Goal: Information Seeking & Learning: Learn about a topic

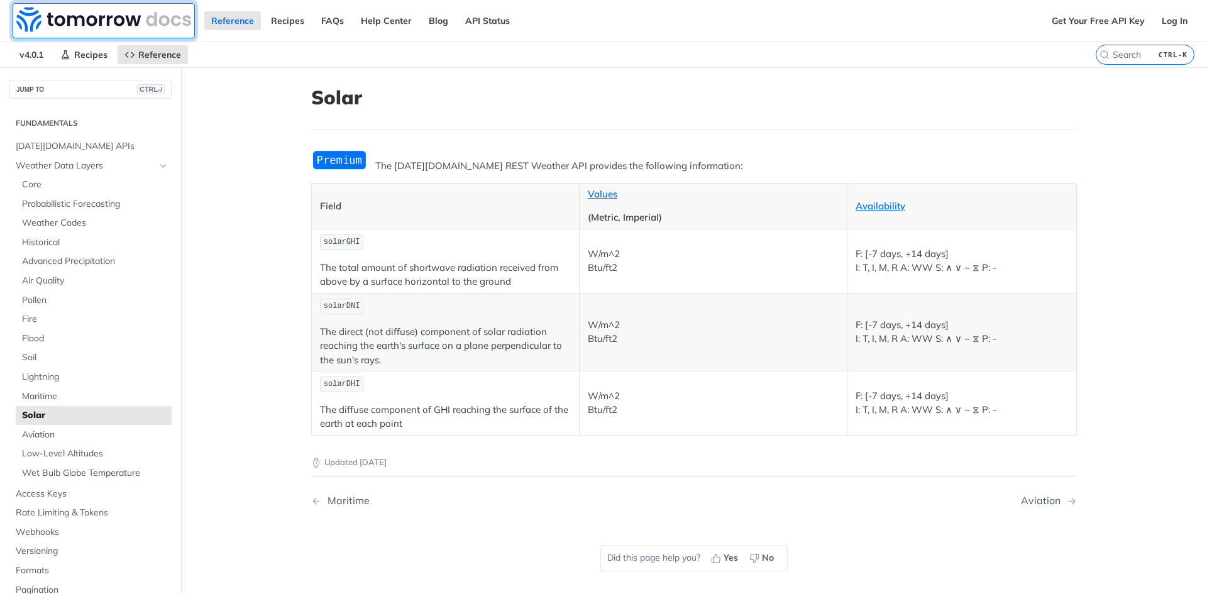
click at [101, 19] on img at bounding box center [103, 19] width 175 height 25
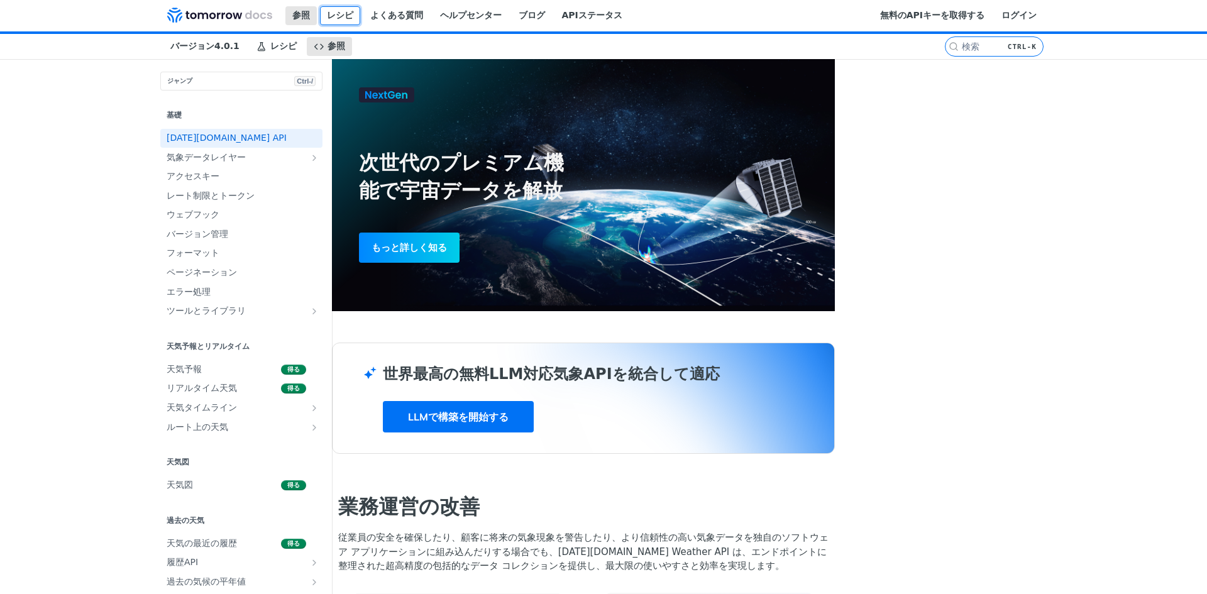
click at [327, 20] on font "レシピ" at bounding box center [340, 15] width 26 height 10
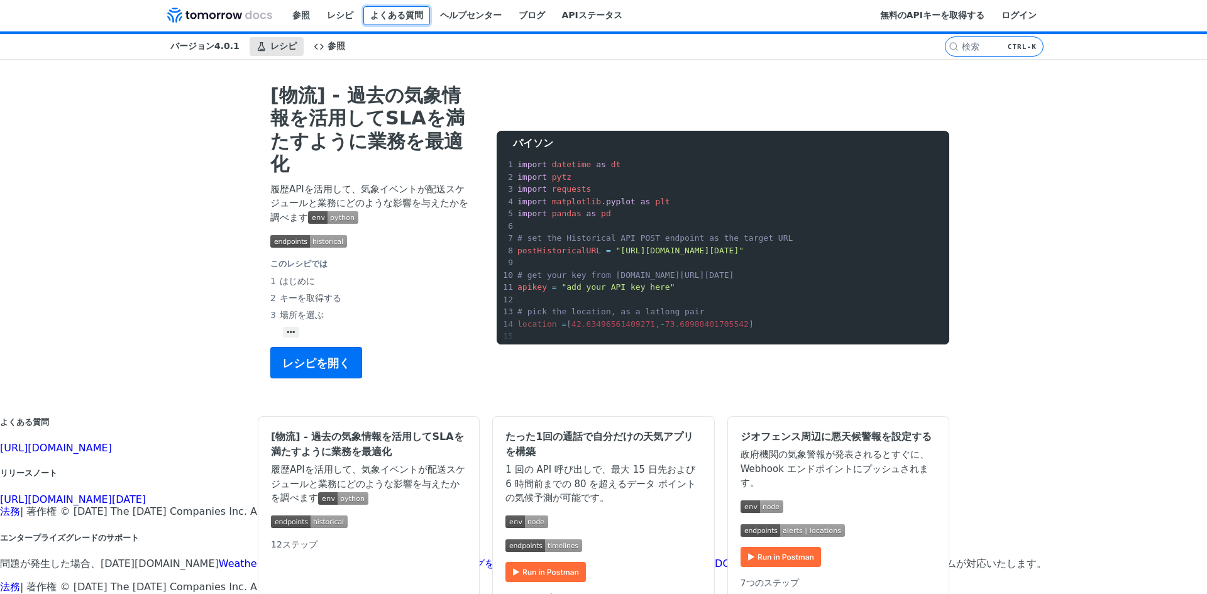
click at [370, 18] on font "よくある質問" at bounding box center [396, 15] width 53 height 10
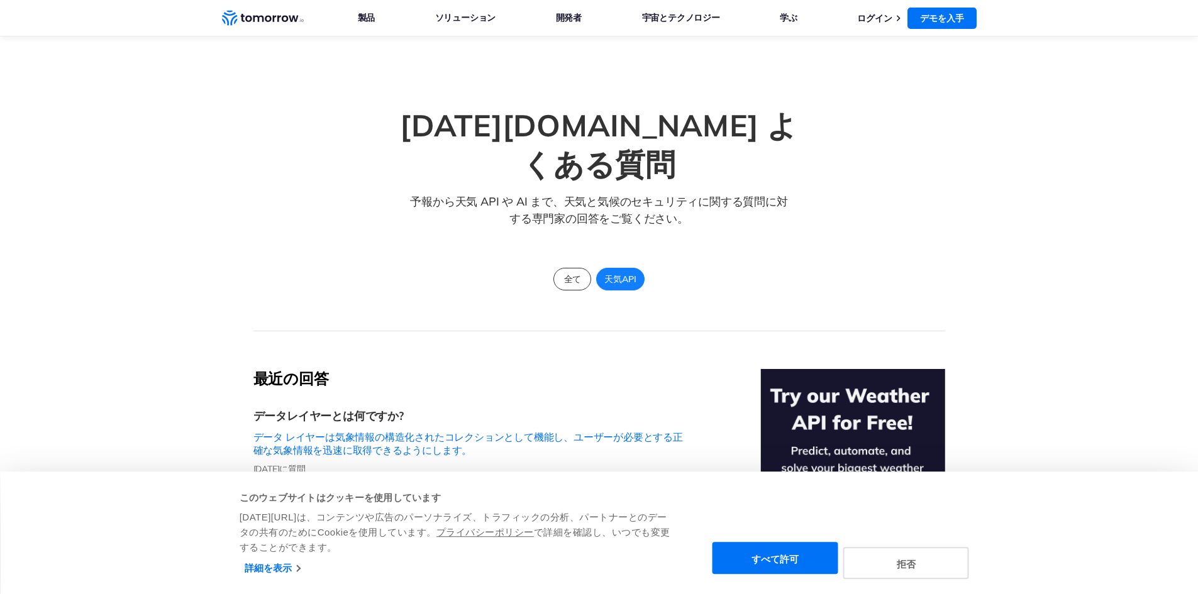
click at [995, 241] on section "Tomorrow.io よくある質問 予報から天気 API や AI まで、天気と気候のセキュリティに関する質問に対する専門家の回答をご覧ください。 全て 天…" at bounding box center [599, 183] width 1198 height 295
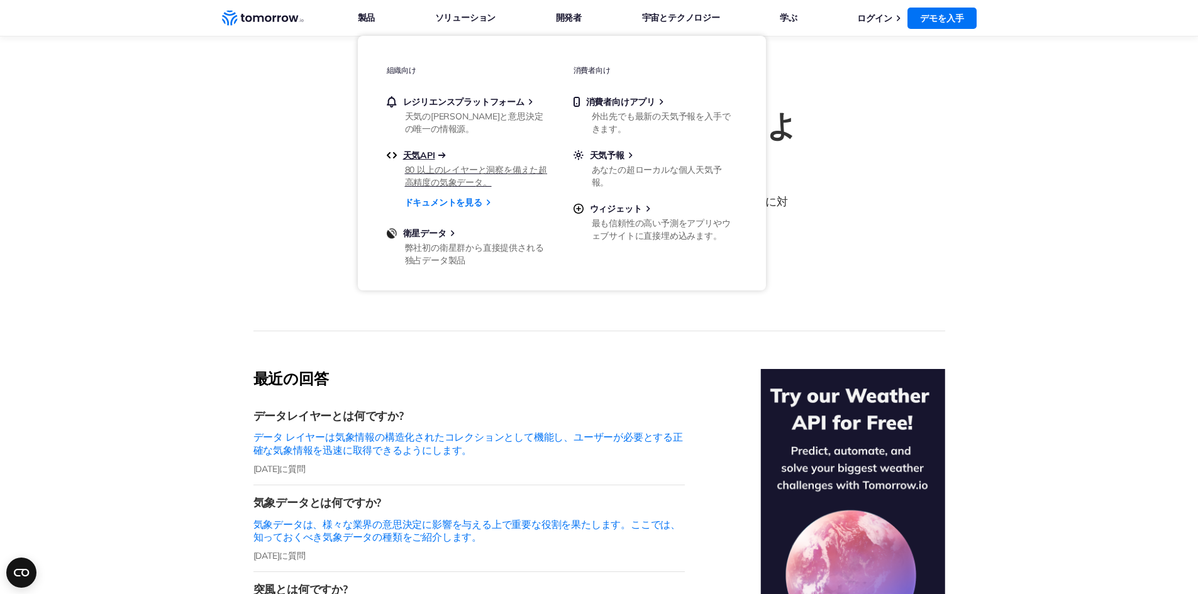
click at [427, 152] on font "天気API" at bounding box center [419, 155] width 32 height 11
